Goal: Task Accomplishment & Management: Manage account settings

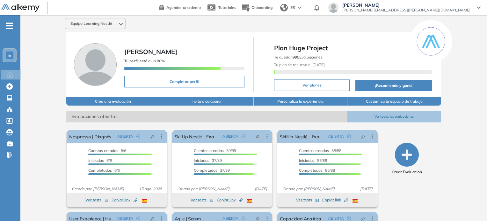
click at [394, 116] on button "Ver todas las evaluaciones" at bounding box center [394, 117] width 94 height 12
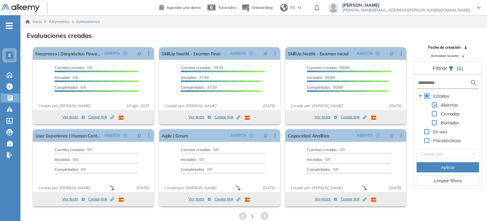
click at [12, 24] on span "-" at bounding box center [9, 25] width 7 height 5
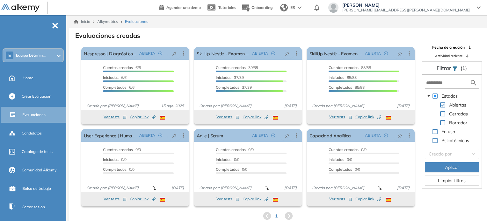
click at [35, 47] on ul "E Equipo Learnin... Home Crear Evaluación Evaluaciones Candidatos Catálogo de t…" at bounding box center [33, 120] width 66 height 190
click at [40, 58] on div "E Equipo Learnin..." at bounding box center [33, 55] width 60 height 13
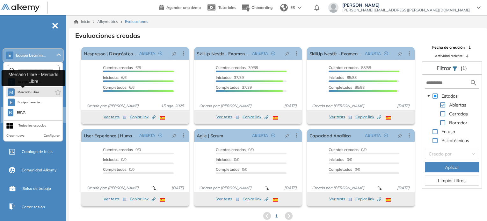
click at [33, 91] on span "Mercado Libre" at bounding box center [28, 92] width 22 height 5
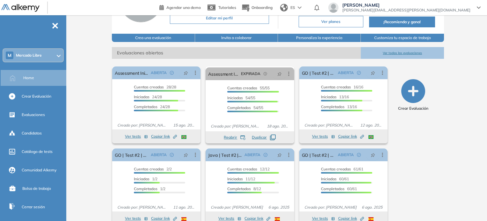
scroll to position [75, 0]
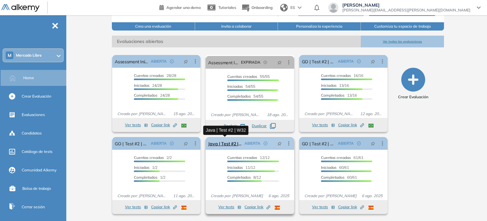
click at [228, 144] on link "Java | Test #2 | W32" at bounding box center [224, 143] width 33 height 13
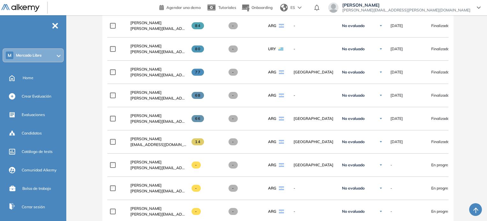
scroll to position [287, 0]
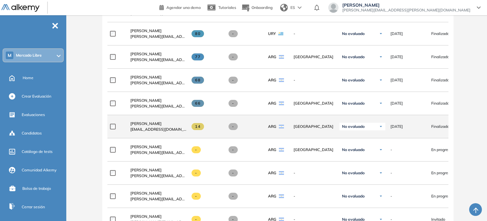
click at [363, 129] on span "No evaluado" at bounding box center [353, 126] width 23 height 5
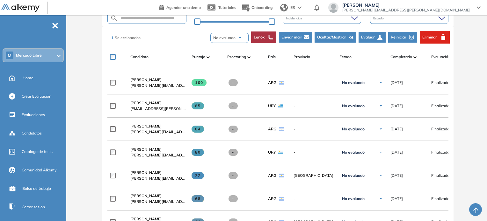
scroll to position [96, 0]
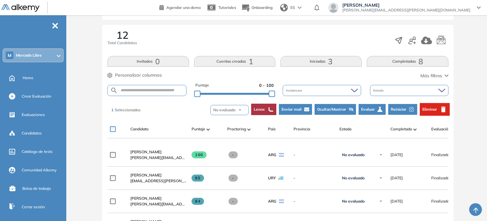
click at [431, 109] on span "Eliminar" at bounding box center [429, 110] width 15 height 6
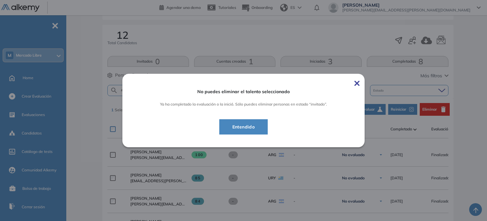
click at [250, 125] on span "Entendido" at bounding box center [243, 127] width 33 height 8
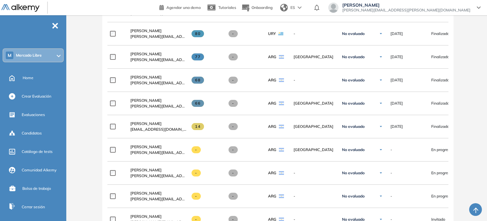
scroll to position [127, 0]
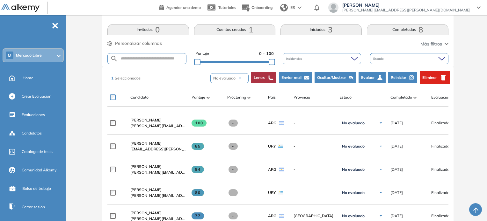
click at [402, 79] on span "Reiniciar" at bounding box center [399, 78] width 16 height 6
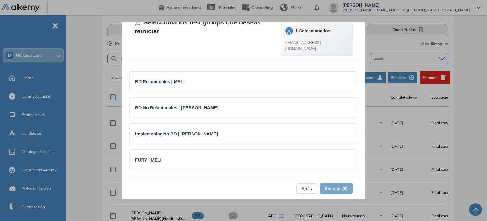
scroll to position [0, 0]
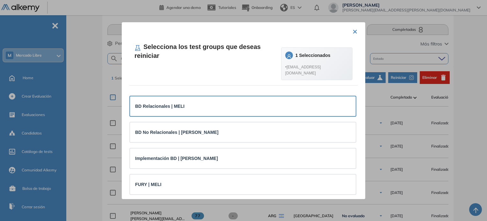
click at [234, 110] on div "BD Relacionales | MELI" at bounding box center [242, 106] width 215 height 7
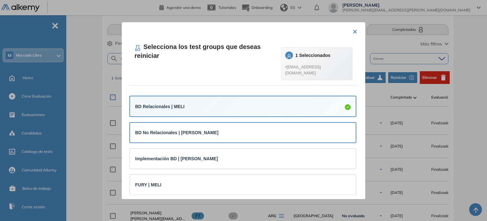
click at [232, 136] on div "BD No Relacionales | MELI" at bounding box center [242, 132] width 215 height 7
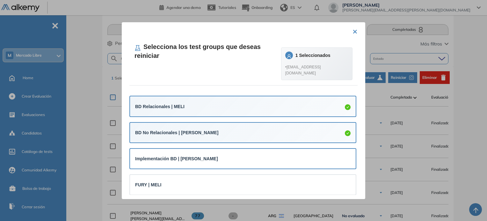
click at [237, 163] on div "Implementación BD | MELI" at bounding box center [242, 159] width 215 height 7
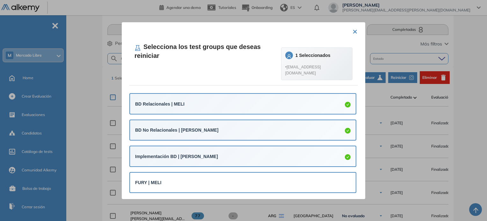
scroll to position [31, 0]
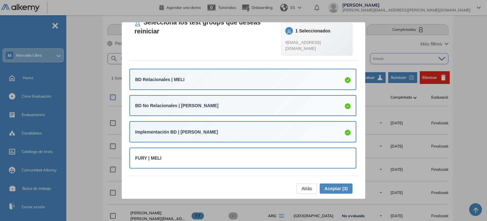
click at [308, 158] on div "FURY | MELI" at bounding box center [242, 158] width 215 height 7
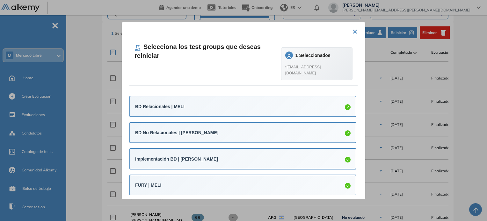
scroll to position [223, 0]
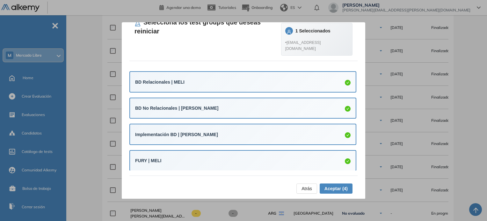
click at [335, 191] on span "Aceptar (4)" at bounding box center [335, 188] width 23 height 7
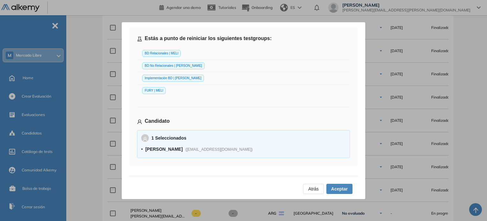
scroll to position [30, 0]
click at [335, 191] on span "Aceptar" at bounding box center [339, 189] width 17 height 7
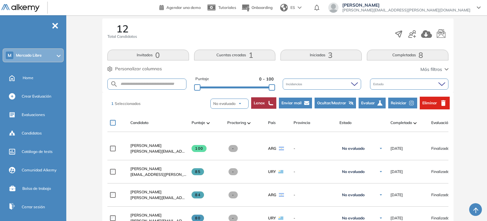
scroll to position [96, 0]
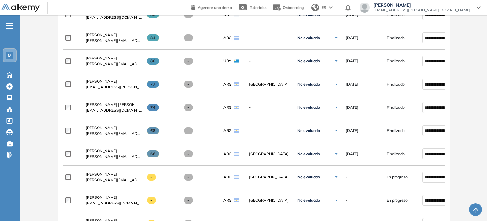
scroll to position [274, 0]
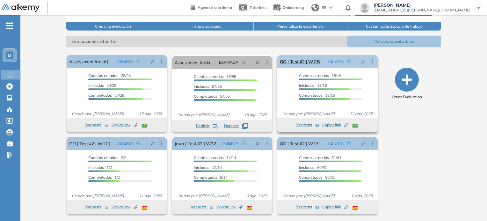
scroll to position [75, 0]
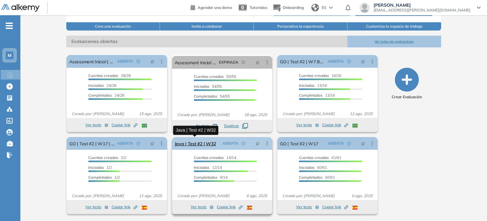
click at [198, 146] on link "Java | Test #2 | W32" at bounding box center [195, 143] width 41 height 13
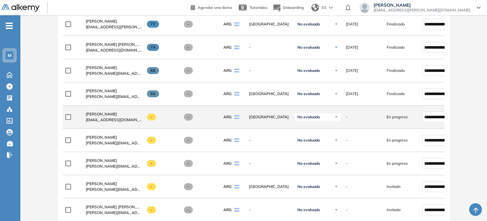
scroll to position [399, 0]
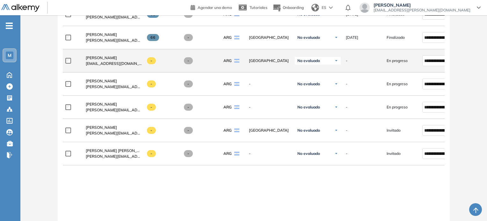
click at [415, 61] on div "En progreso" at bounding box center [402, 61] width 31 height 6
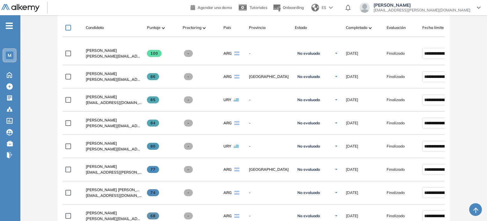
scroll to position [144, 0]
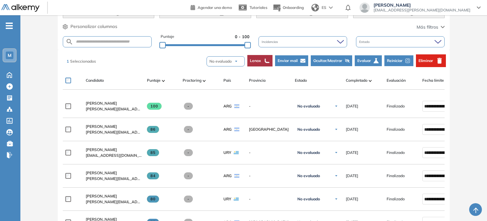
click at [375, 60] on icon "button" at bounding box center [375, 60] width 5 height 5
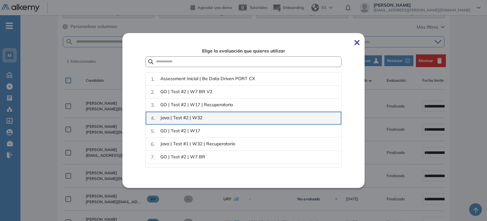
click at [233, 117] on div "4 . Java | Test #2 | W32" at bounding box center [243, 118] width 185 height 8
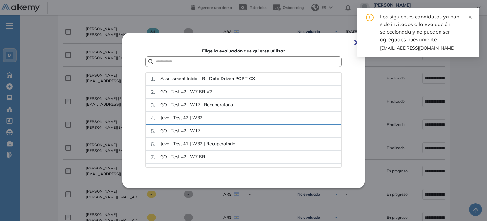
scroll to position [304, 0]
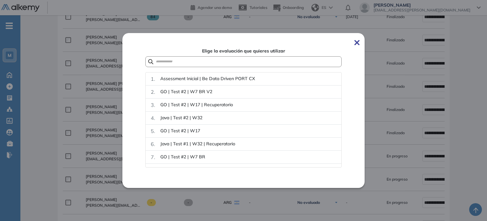
click at [362, 43] on div "Elige la evaluación que quieres utilizar 1 . Assessment Inicial | Be Data Drive…" at bounding box center [243, 110] width 242 height 155
click at [359, 44] on img at bounding box center [356, 42] width 5 height 5
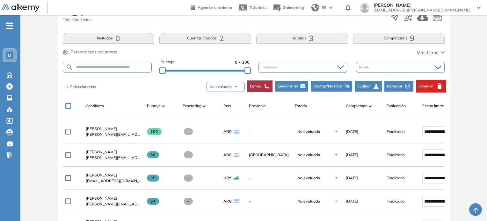
scroll to position [112, 0]
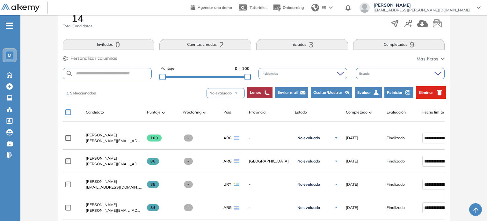
click at [435, 94] on button "Eliminar" at bounding box center [431, 92] width 30 height 13
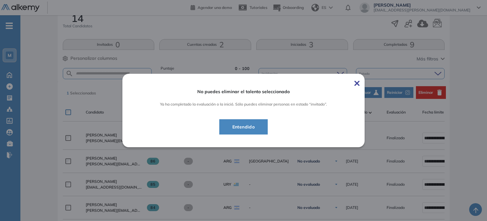
click at [233, 125] on span "Entendido" at bounding box center [243, 127] width 33 height 8
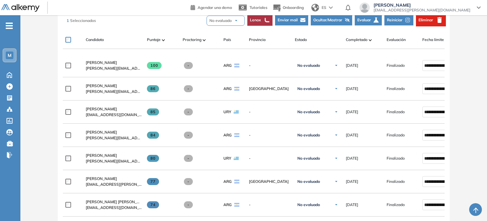
scroll to position [176, 0]
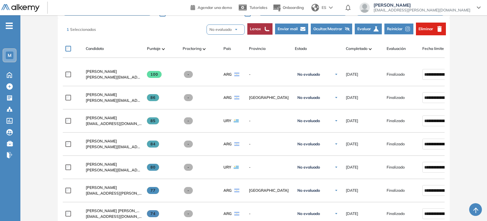
click at [403, 26] on button "Reiniciar" at bounding box center [398, 29] width 29 height 11
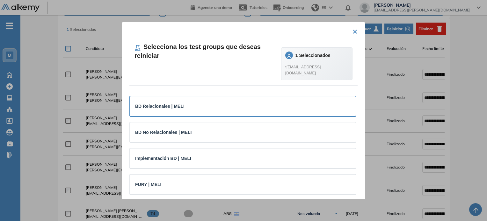
click at [197, 110] on div "BD Relacionales | MELI" at bounding box center [242, 106] width 215 height 7
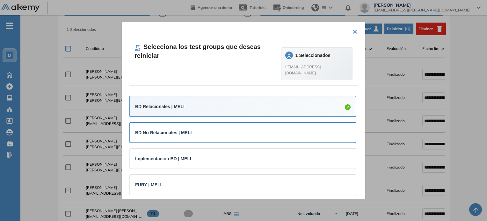
click at [194, 134] on div "BD No Relacionales | MELI" at bounding box center [242, 133] width 215 height 10
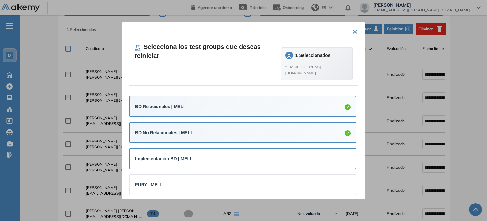
click at [196, 159] on div "Implementación BD | MELI" at bounding box center [243, 159] width 226 height 20
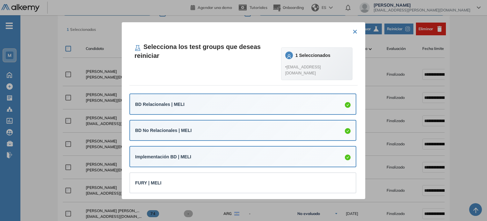
scroll to position [3, 0]
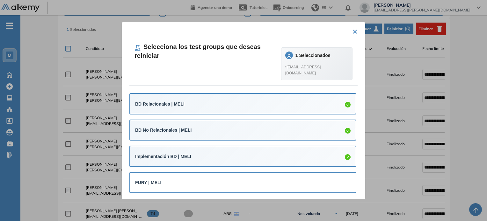
drag, startPoint x: 239, startPoint y: 176, endPoint x: 240, endPoint y: 179, distance: 3.9
click at [239, 176] on li "FURY | MELI" at bounding box center [242, 183] width 227 height 26
click at [243, 185] on div "FURY | MELI" at bounding box center [242, 182] width 215 height 7
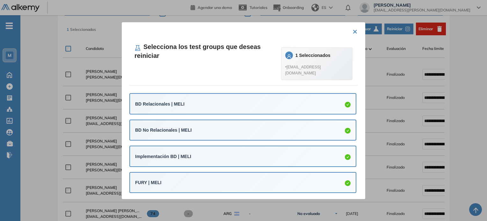
scroll to position [3, 0]
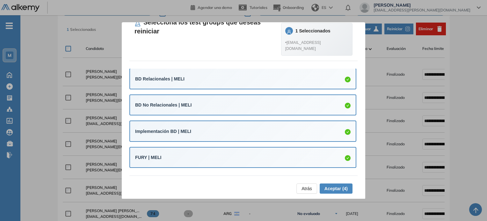
click at [341, 187] on span "Aceptar (4)" at bounding box center [335, 188] width 23 height 7
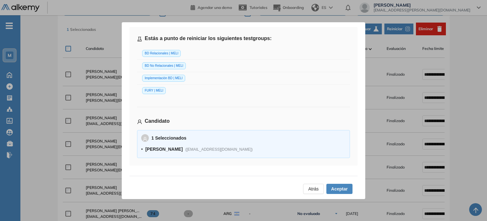
scroll to position [30, 0]
click at [340, 192] on span "Aceptar" at bounding box center [339, 189] width 17 height 7
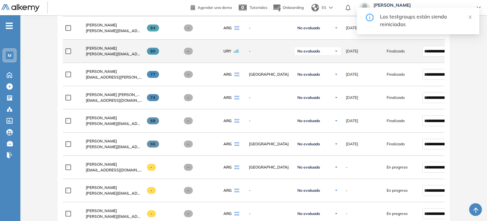
scroll to position [304, 0]
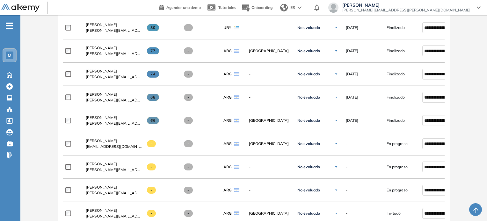
scroll to position [319, 0]
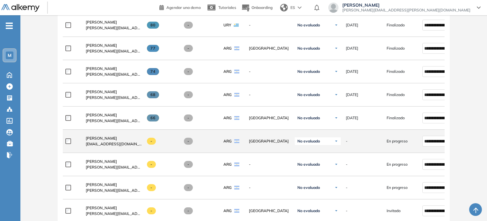
click at [380, 146] on div "-" at bounding box center [361, 142] width 41 height 16
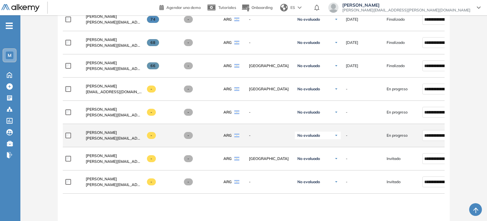
scroll to position [382, 0]
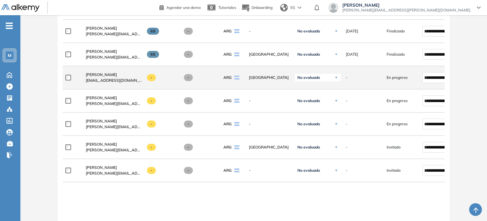
click at [122, 81] on span "[EMAIL_ADDRESS][DOMAIN_NAME]" at bounding box center [114, 81] width 56 height 6
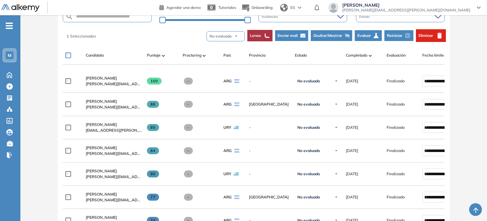
scroll to position [159, 0]
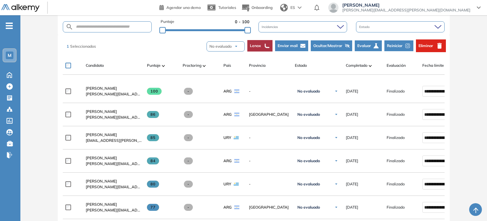
click at [433, 43] on span "Eliminar" at bounding box center [425, 46] width 15 height 6
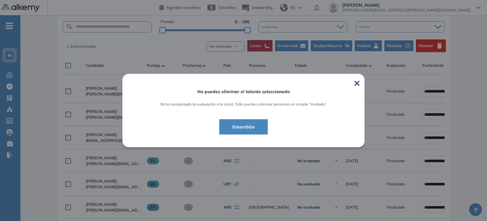
click at [242, 127] on span "Entendido" at bounding box center [243, 127] width 33 height 8
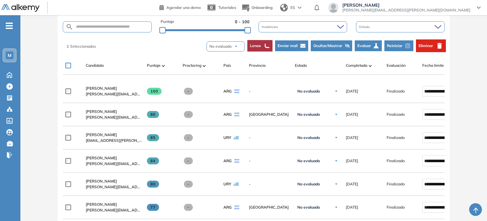
click at [236, 47] on img "button" at bounding box center [236, 47] width 4 height 4
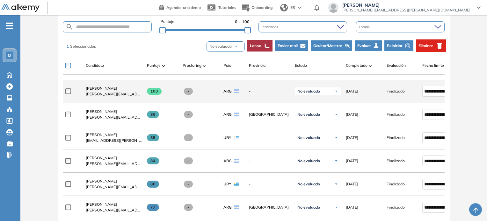
scroll to position [127, 0]
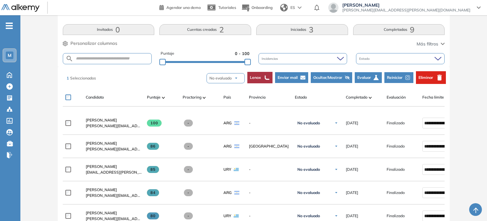
click at [97, 43] on span "Personalizar columnas" at bounding box center [93, 43] width 47 height 7
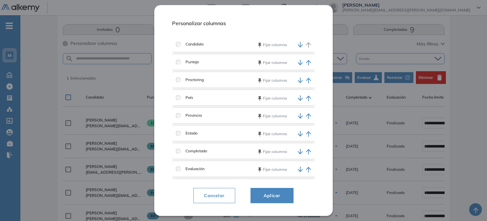
scroll to position [88, 0]
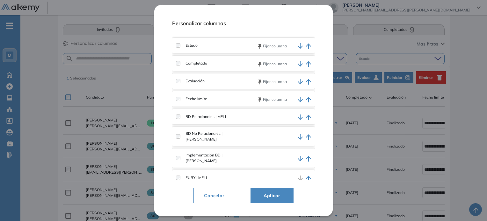
click at [215, 195] on span "Cancelar" at bounding box center [214, 196] width 31 height 8
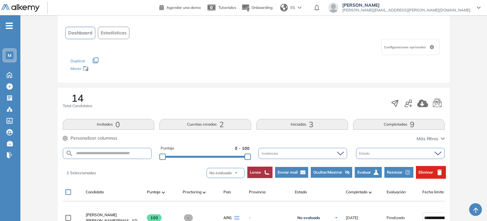
scroll to position [0, 0]
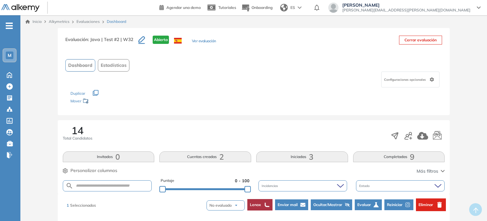
click at [422, 75] on div "Configuraciones opcionales" at bounding box center [410, 80] width 58 height 16
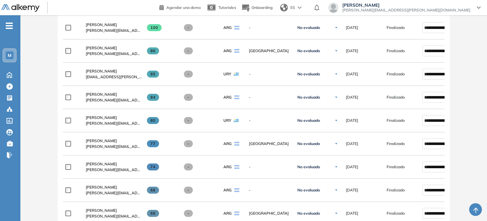
scroll to position [351, 0]
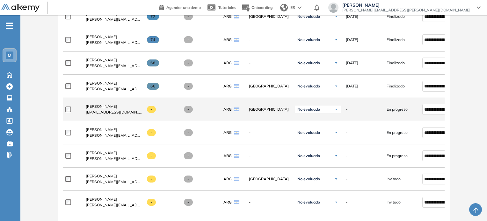
click at [415, 111] on div "En progreso" at bounding box center [402, 110] width 31 height 6
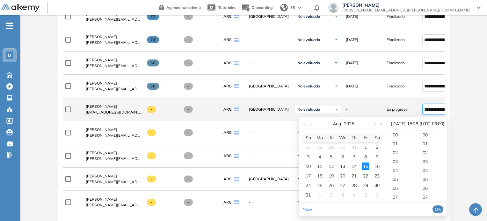
click at [424, 111] on input "**********" at bounding box center [437, 109] width 26 height 7
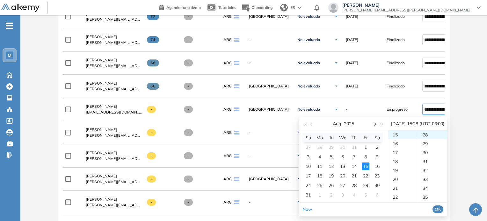
click at [377, 124] on button "button" at bounding box center [374, 124] width 7 height 13
click at [363, 148] on div "5" at bounding box center [366, 148] width 8 height 8
click at [443, 206] on li "OK" at bounding box center [437, 209] width 11 height 11
click at [441, 210] on span "OK" at bounding box center [438, 209] width 6 height 7
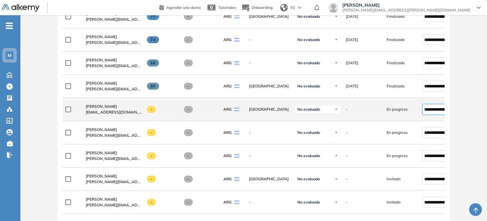
type input "**********"
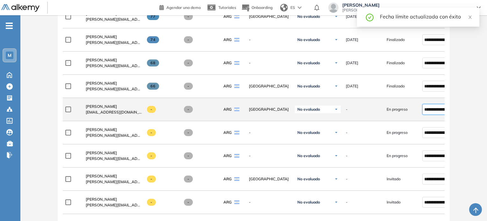
click at [437, 109] on input "**********" at bounding box center [437, 109] width 26 height 7
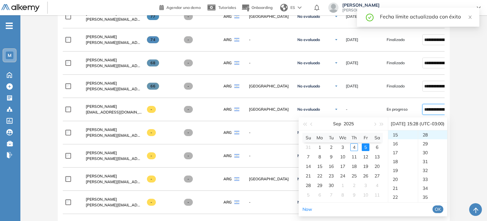
click at [461, 110] on div "Evaluación : Java | Test #2 | W32 Abierta Ver evaluación Cerrar evaluación Dash…" at bounding box center [253, 9] width 461 height 662
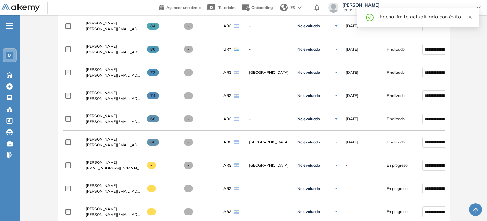
scroll to position [287, 0]
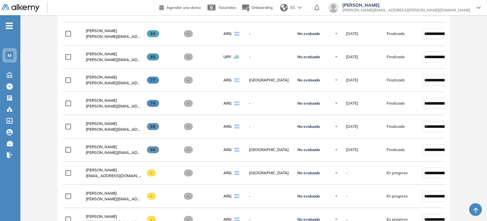
click at [465, 162] on div "Evaluación : Java | Test #2 | W32 Abierta Ver evaluación Cerrar evaluación Dash…" at bounding box center [253, 72] width 461 height 662
